Goal: Find specific page/section: Find specific page/section

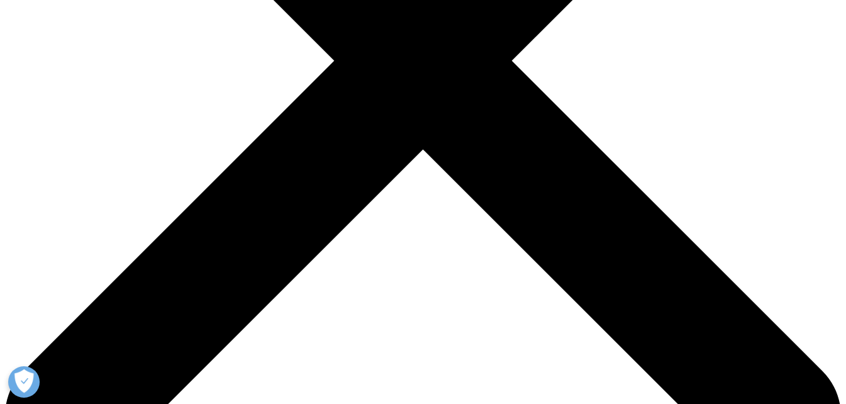
scroll to position [372, 0]
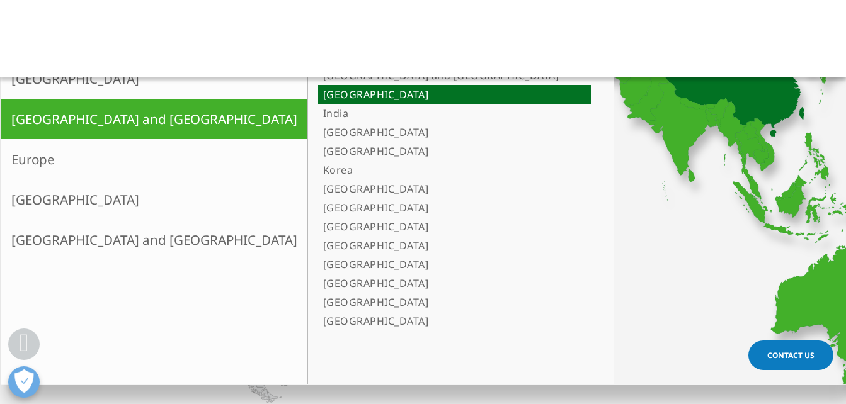
click at [652, 105] on icon at bounding box center [730, 63] width 157 height 147
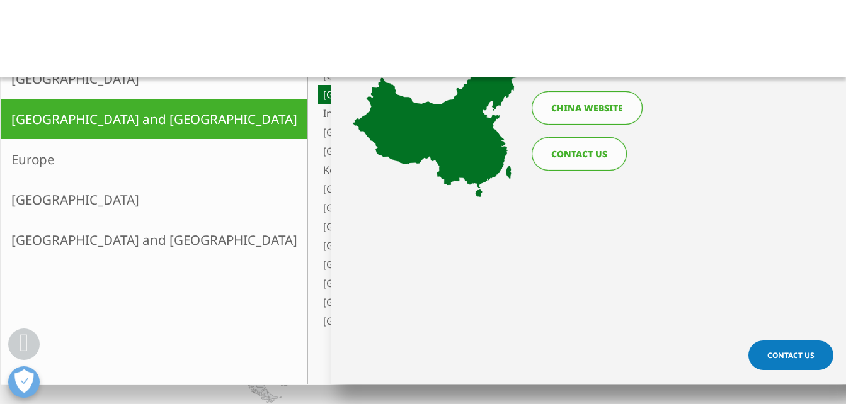
click at [586, 103] on link "China website" at bounding box center [587, 107] width 111 height 33
